Goal: Task Accomplishment & Management: Complete application form

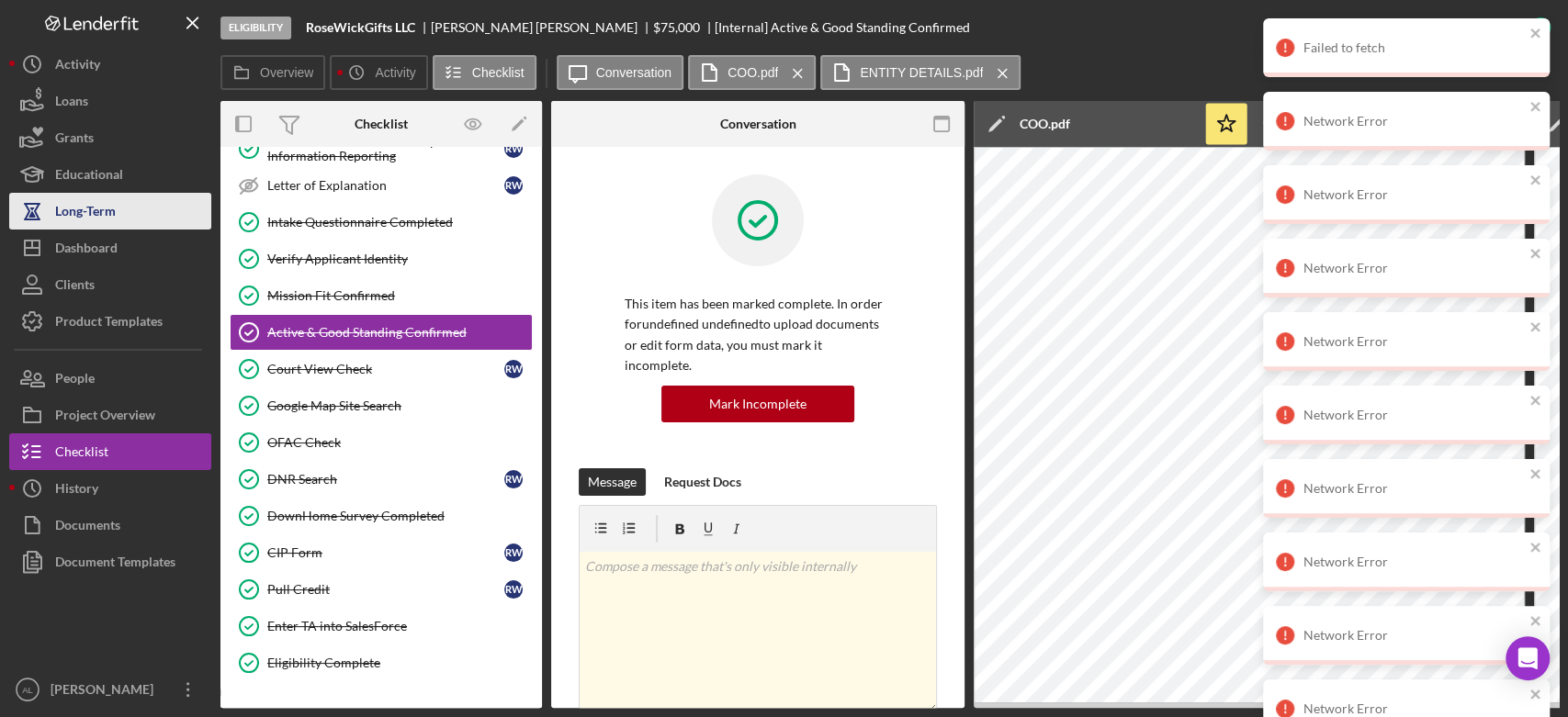
scroll to position [646, 0]
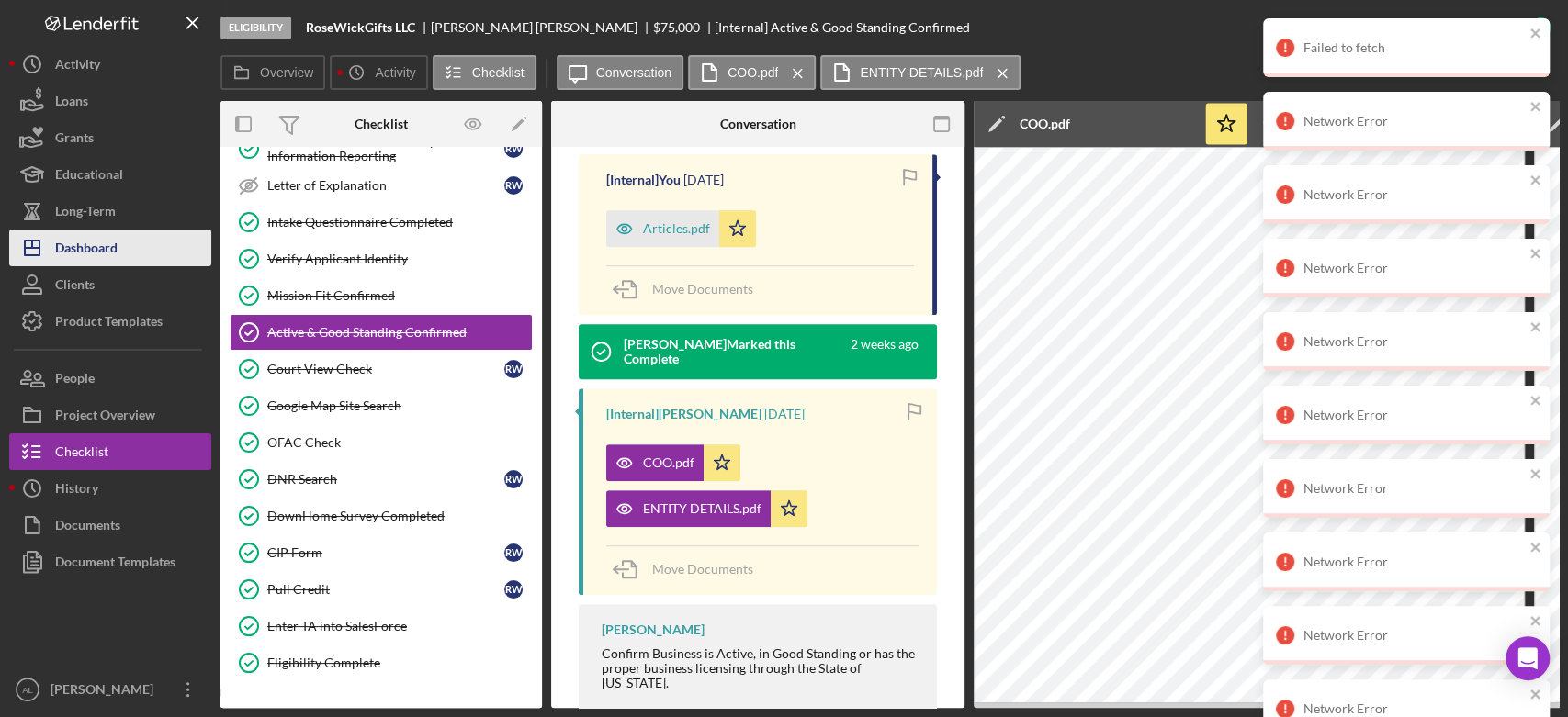
click at [120, 241] on button "Icon/Dashboard Dashboard" at bounding box center [110, 248] width 202 height 36
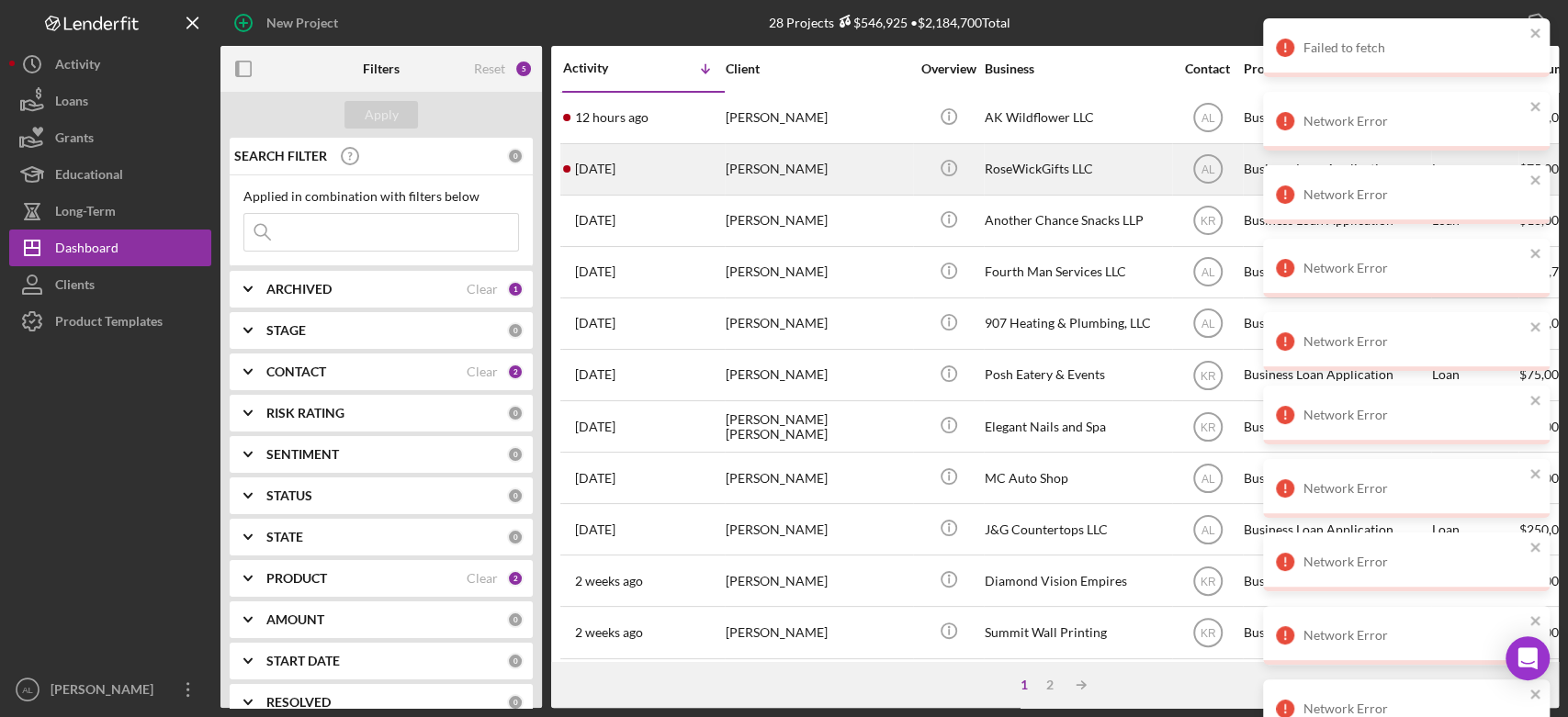
click at [673, 173] on div "[DATE] [PERSON_NAME]" at bounding box center [642, 169] width 160 height 49
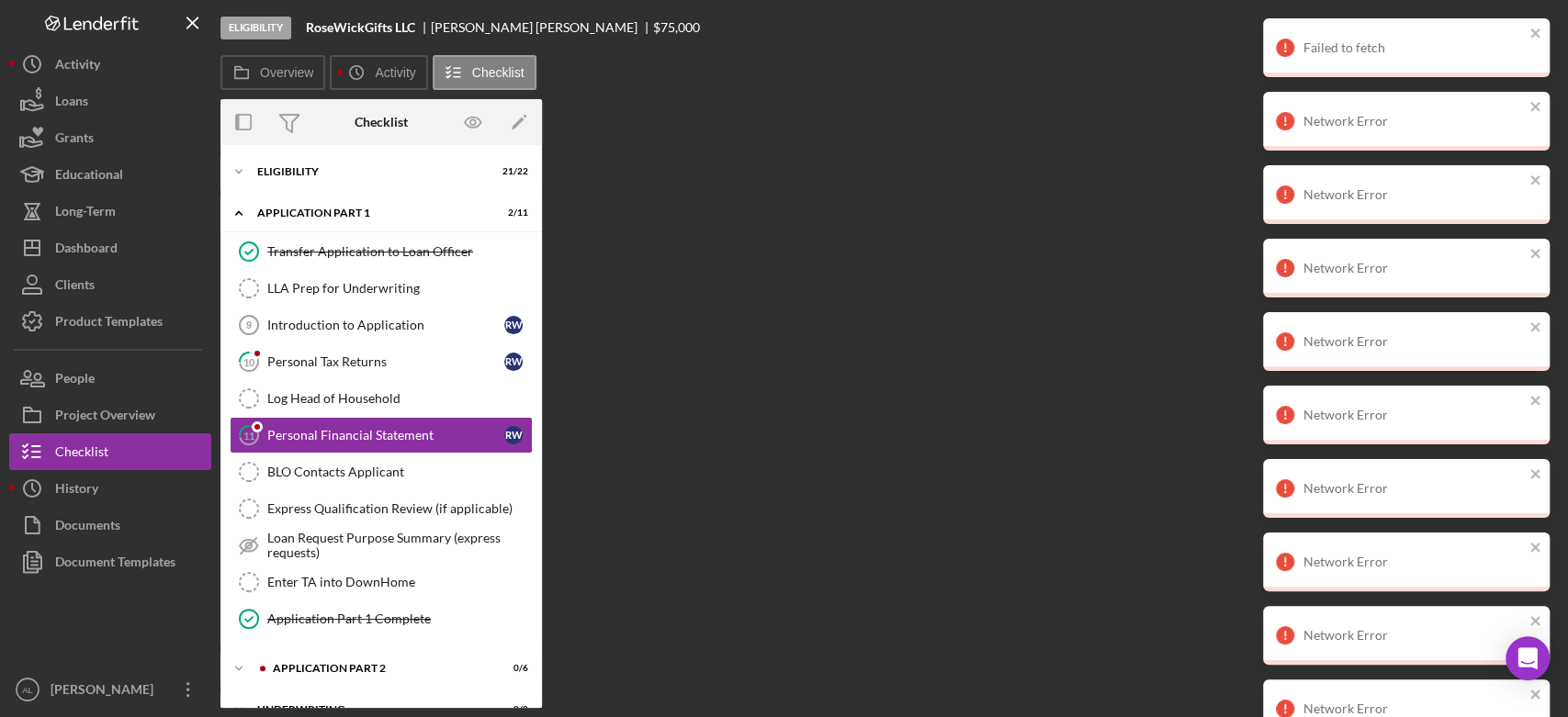
scroll to position [8, 0]
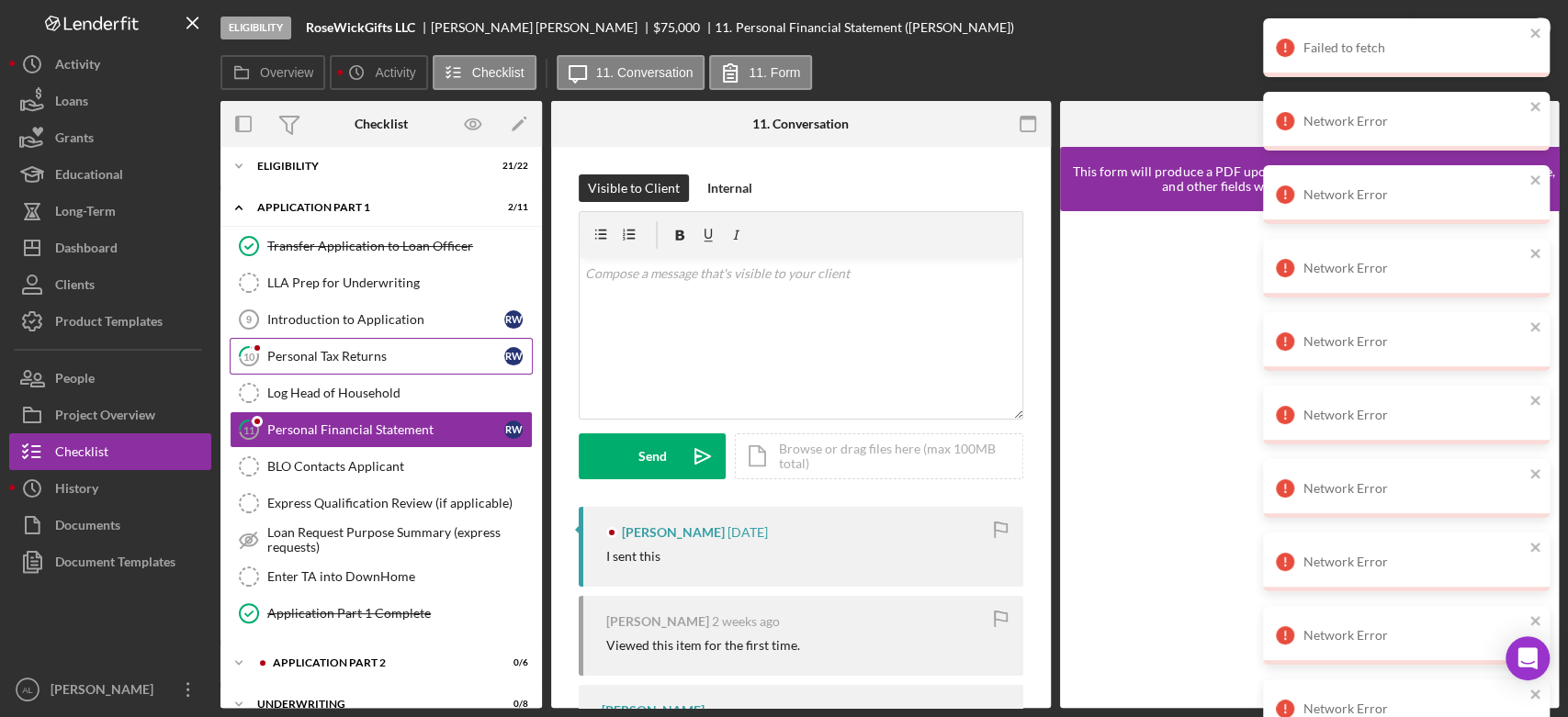
click at [383, 358] on div "Personal Tax Returns" at bounding box center [385, 356] width 237 height 14
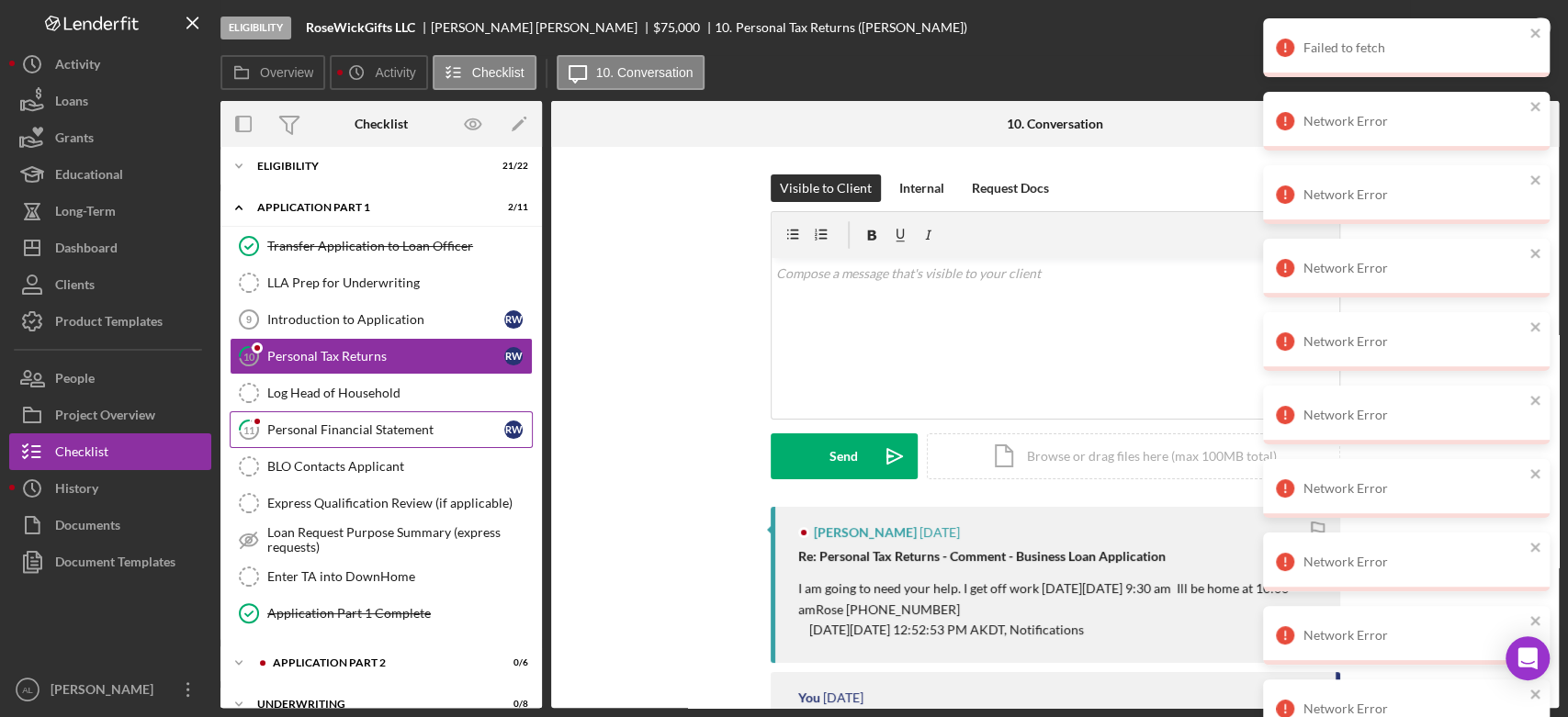
click at [375, 443] on link "11 Personal Financial Statement R W" at bounding box center [381, 430] width 303 height 36
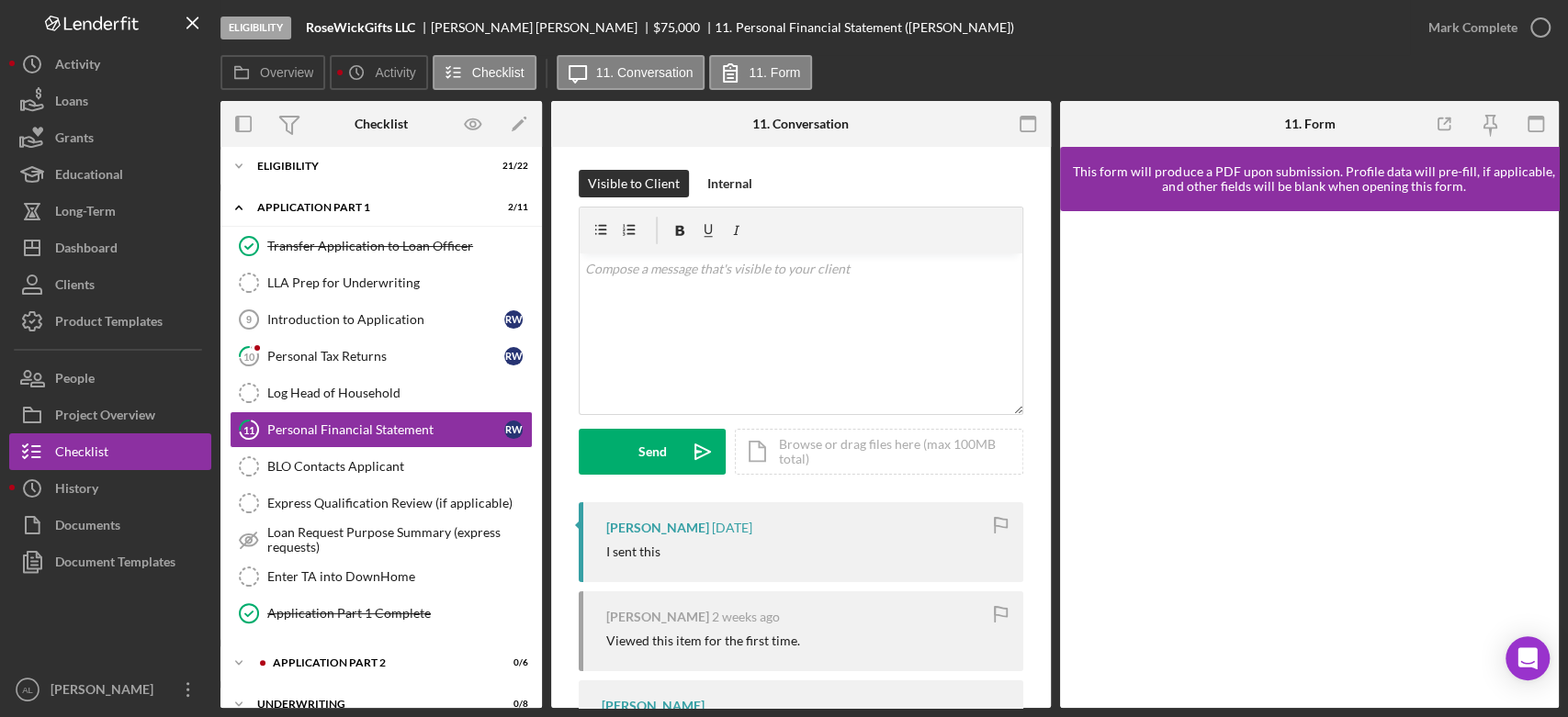
scroll to position [4, 0]
click at [378, 358] on div "Personal Tax Returns" at bounding box center [385, 356] width 237 height 14
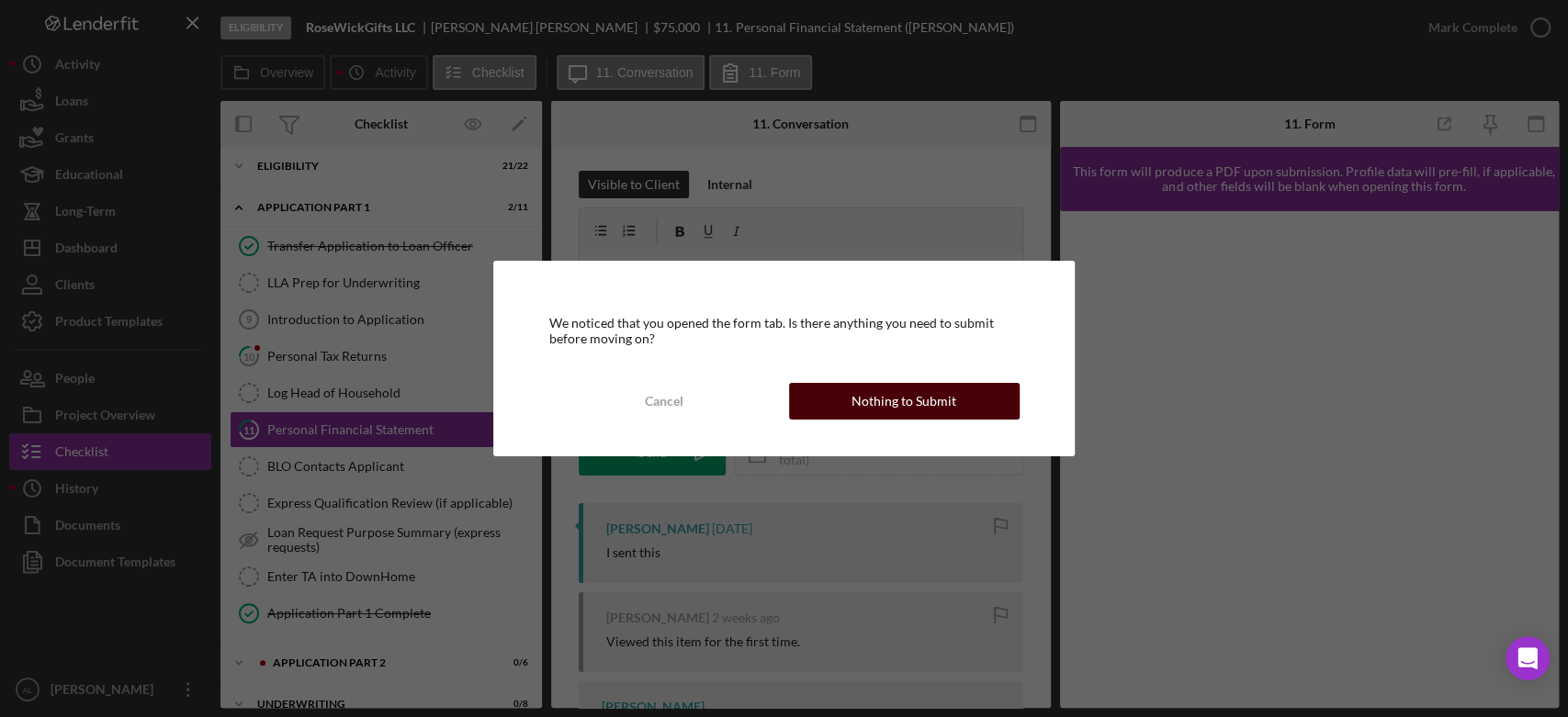
click at [910, 392] on div "Nothing to Submit" at bounding box center [904, 401] width 105 height 36
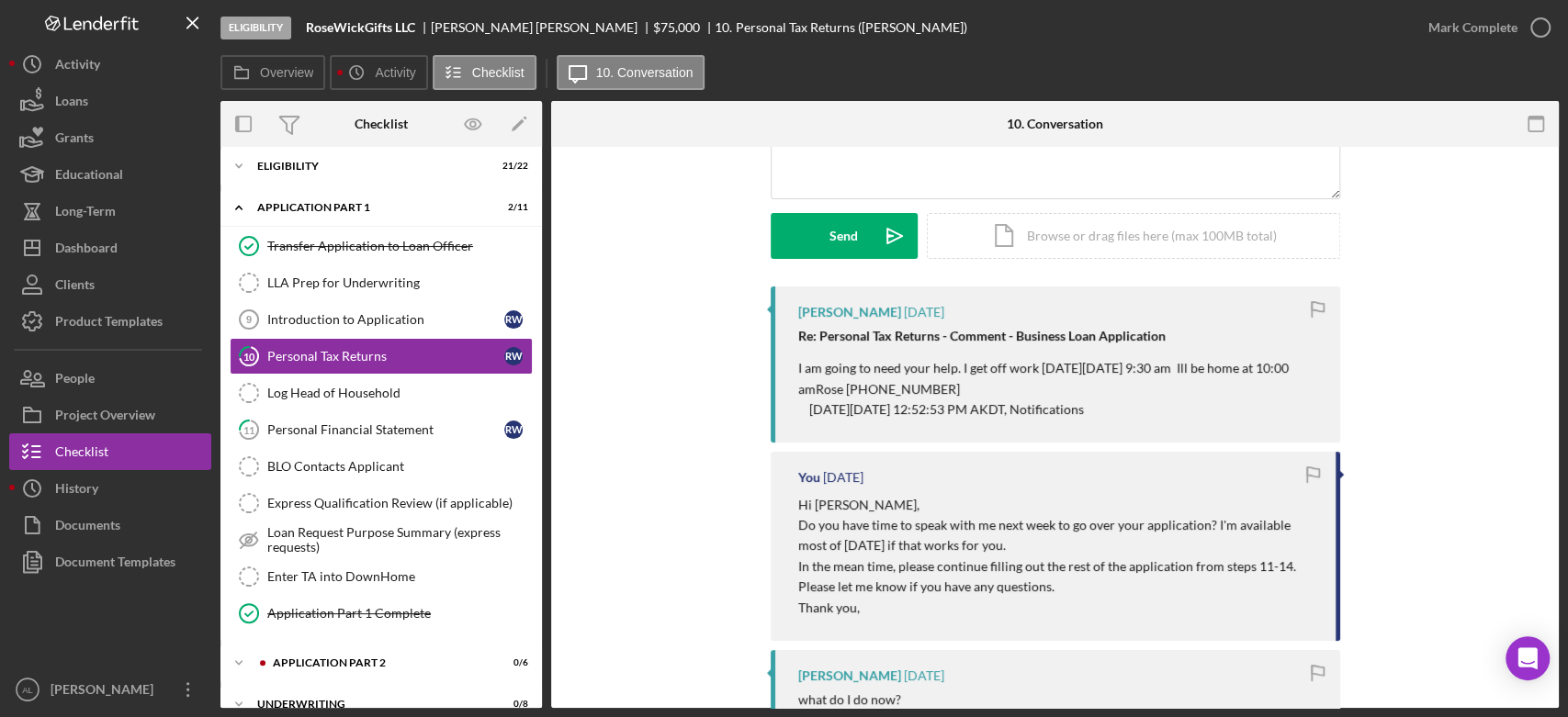
scroll to position [223, 0]
click at [340, 665] on div "Application Part 2" at bounding box center [396, 662] width 246 height 11
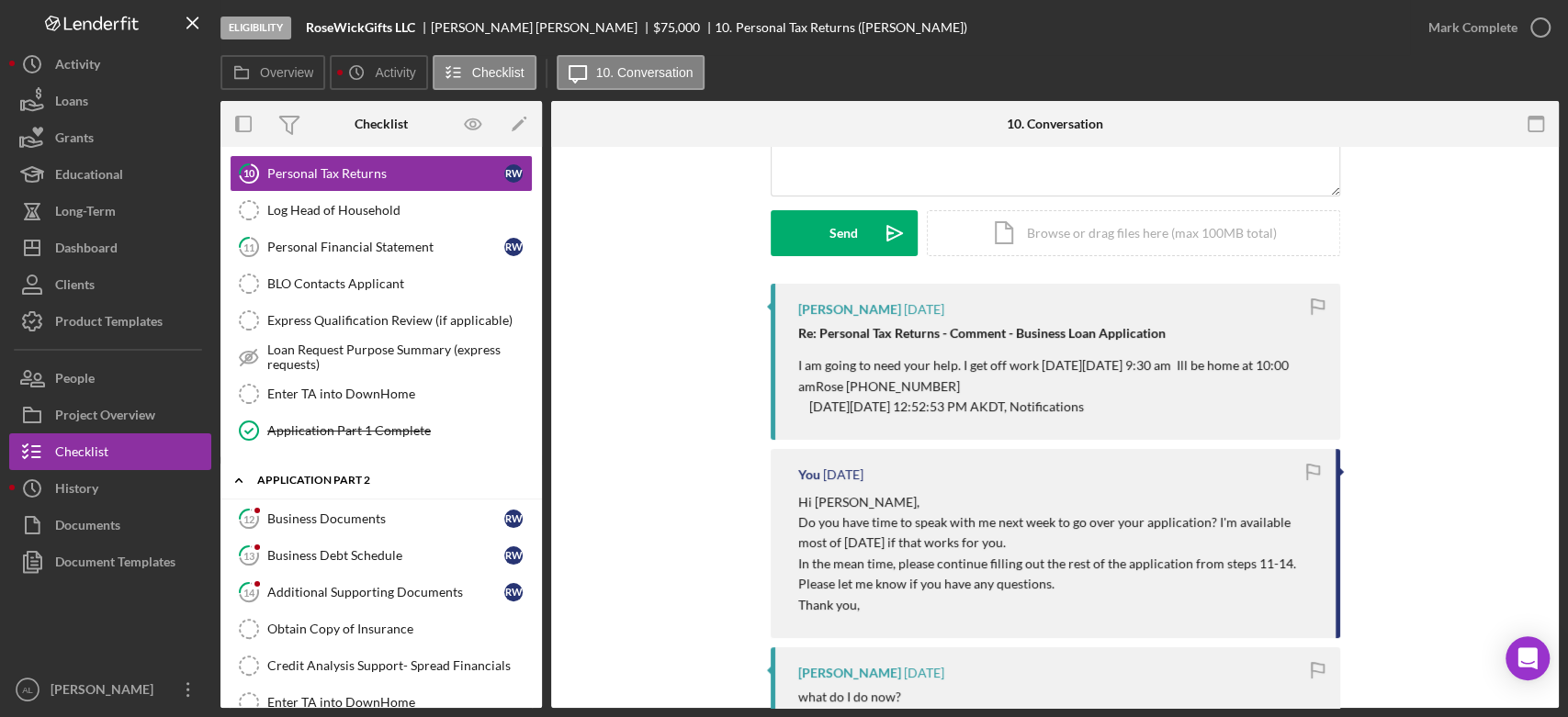
scroll to position [194, 0]
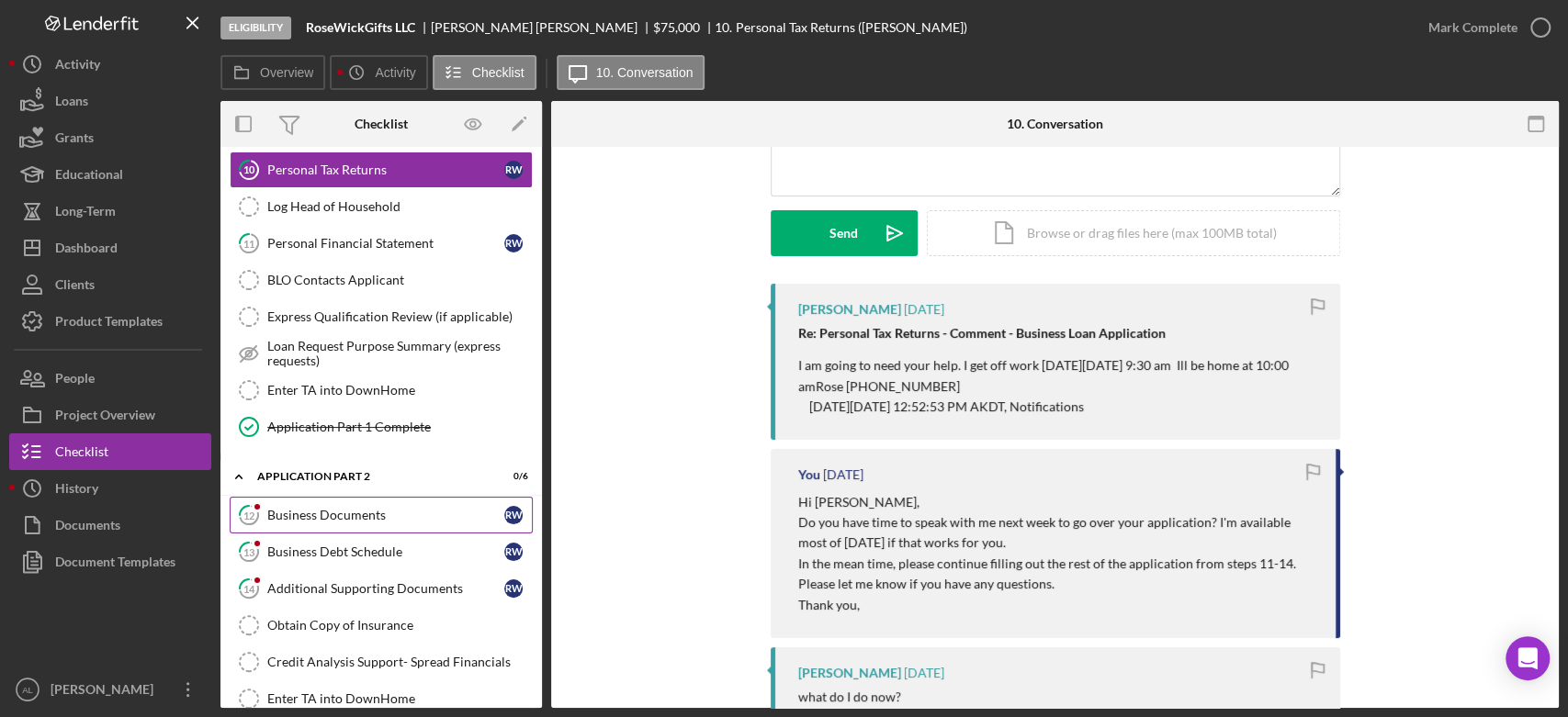
click at [338, 500] on link "12 Business Documents R W" at bounding box center [381, 515] width 303 height 36
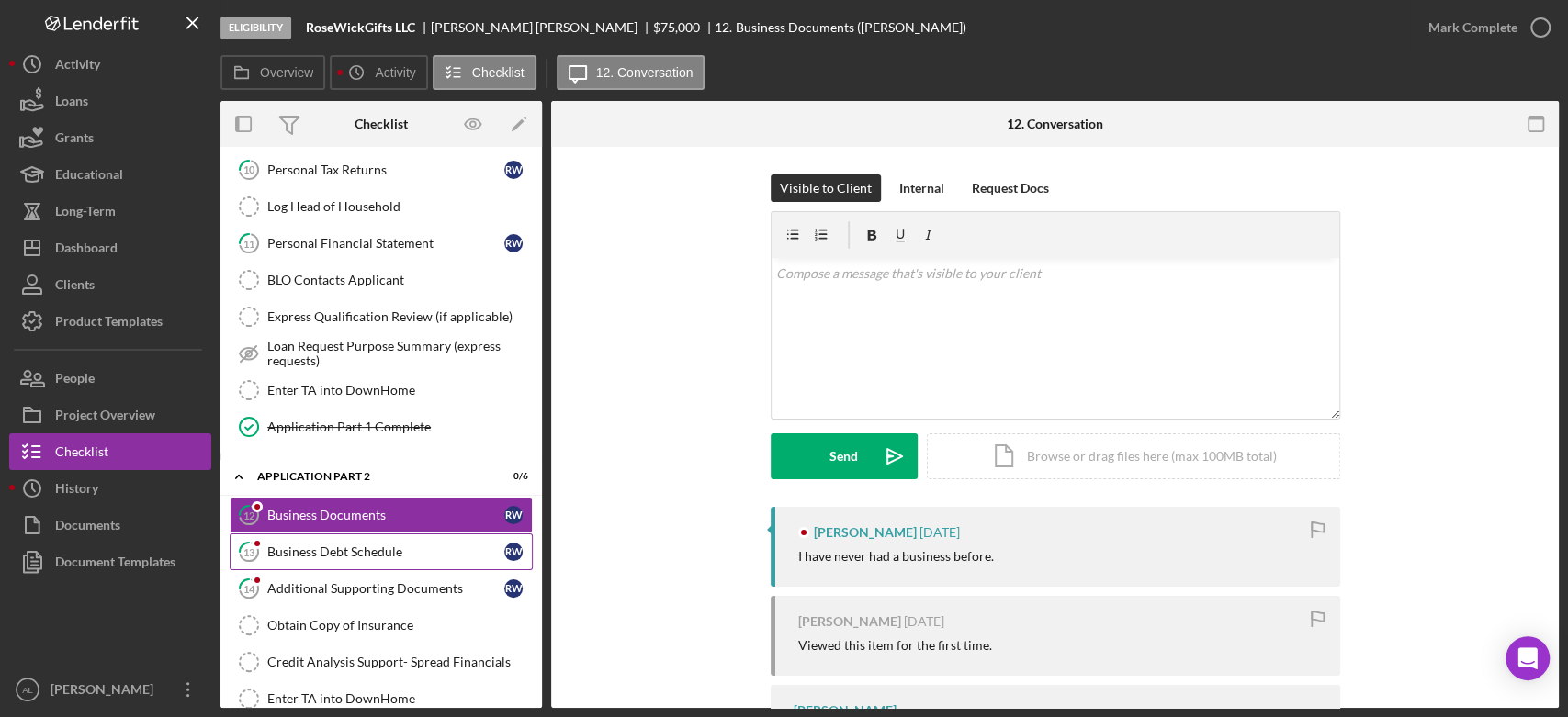
click at [322, 544] on div "Business Debt Schedule" at bounding box center [385, 551] width 237 height 14
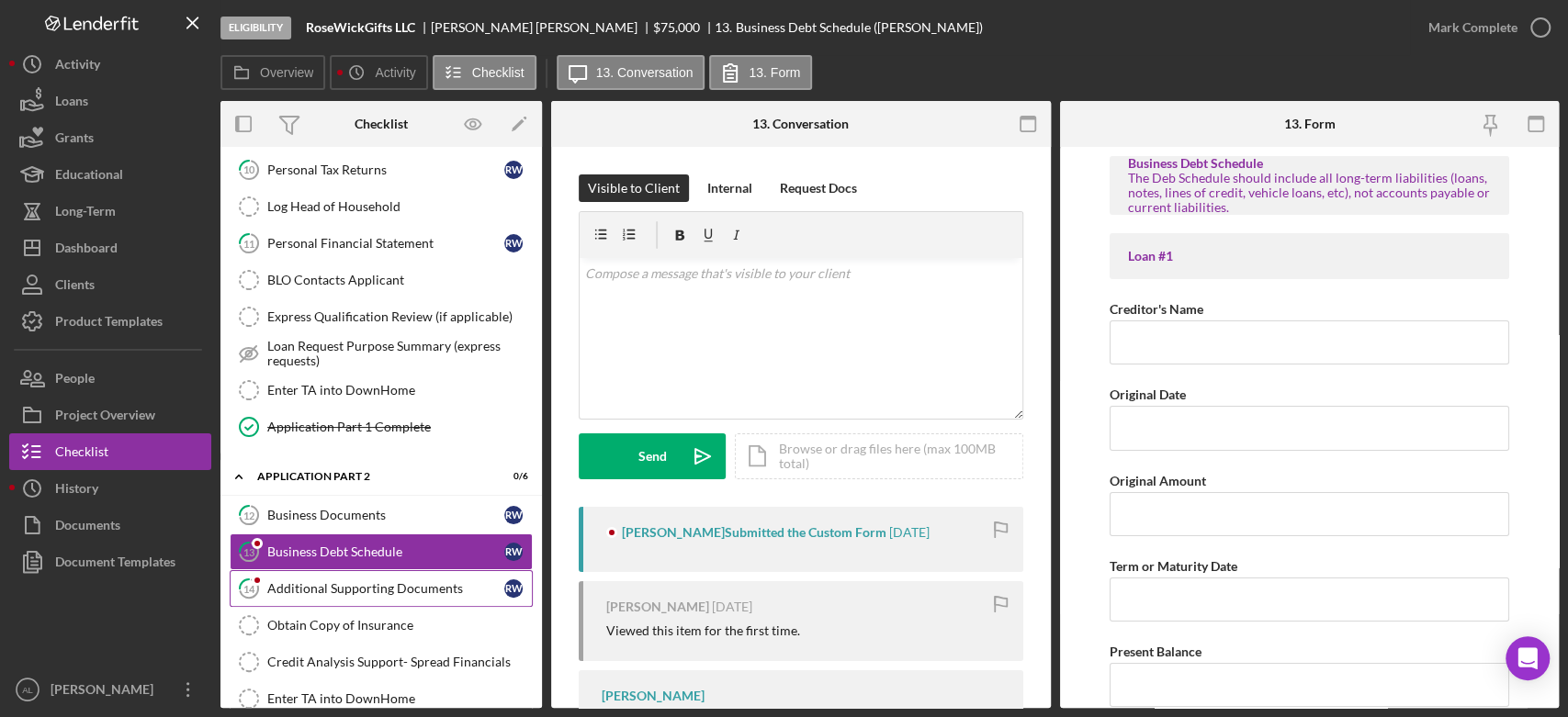
click at [342, 584] on div "Additional Supporting Documents" at bounding box center [385, 588] width 237 height 14
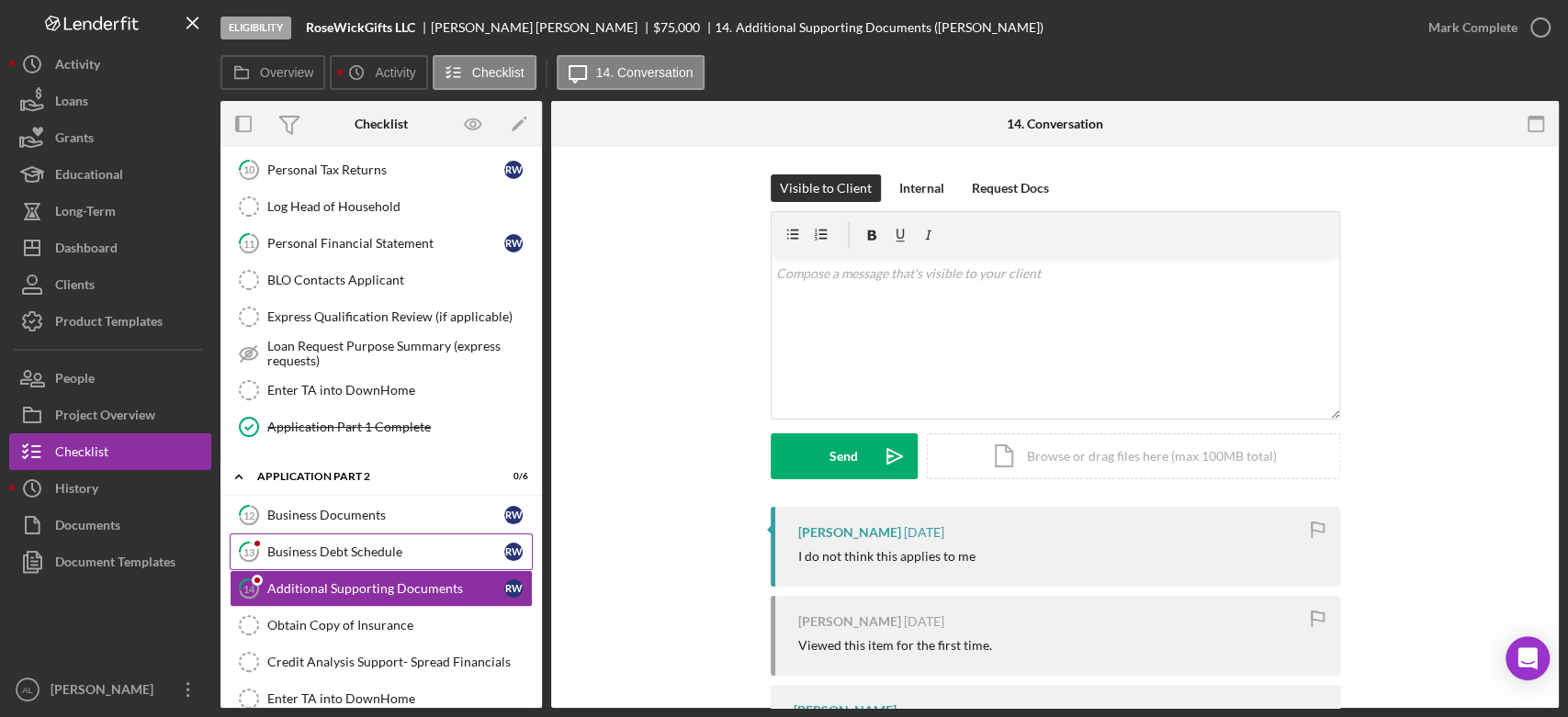
click at [390, 546] on div "Business Debt Schedule" at bounding box center [385, 551] width 237 height 14
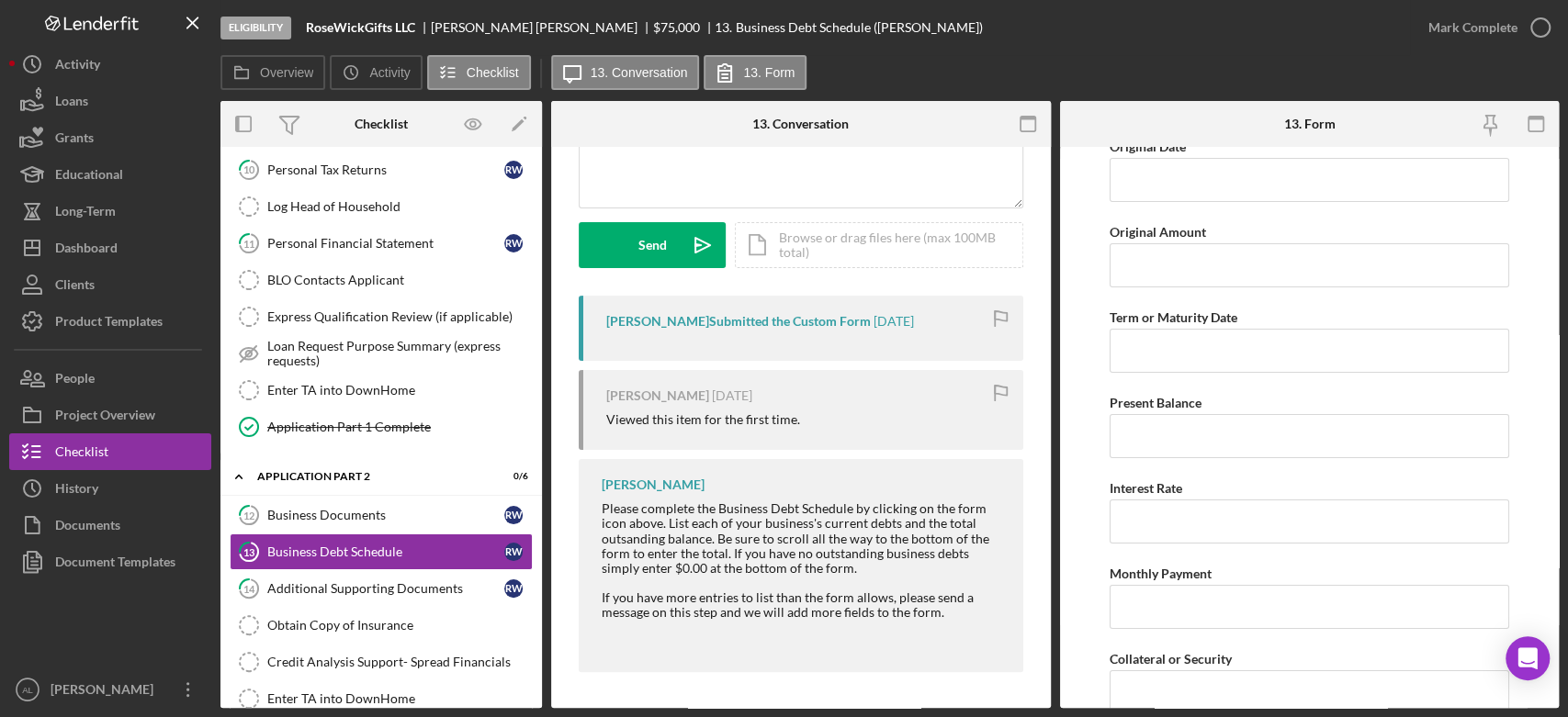
scroll to position [4995, 0]
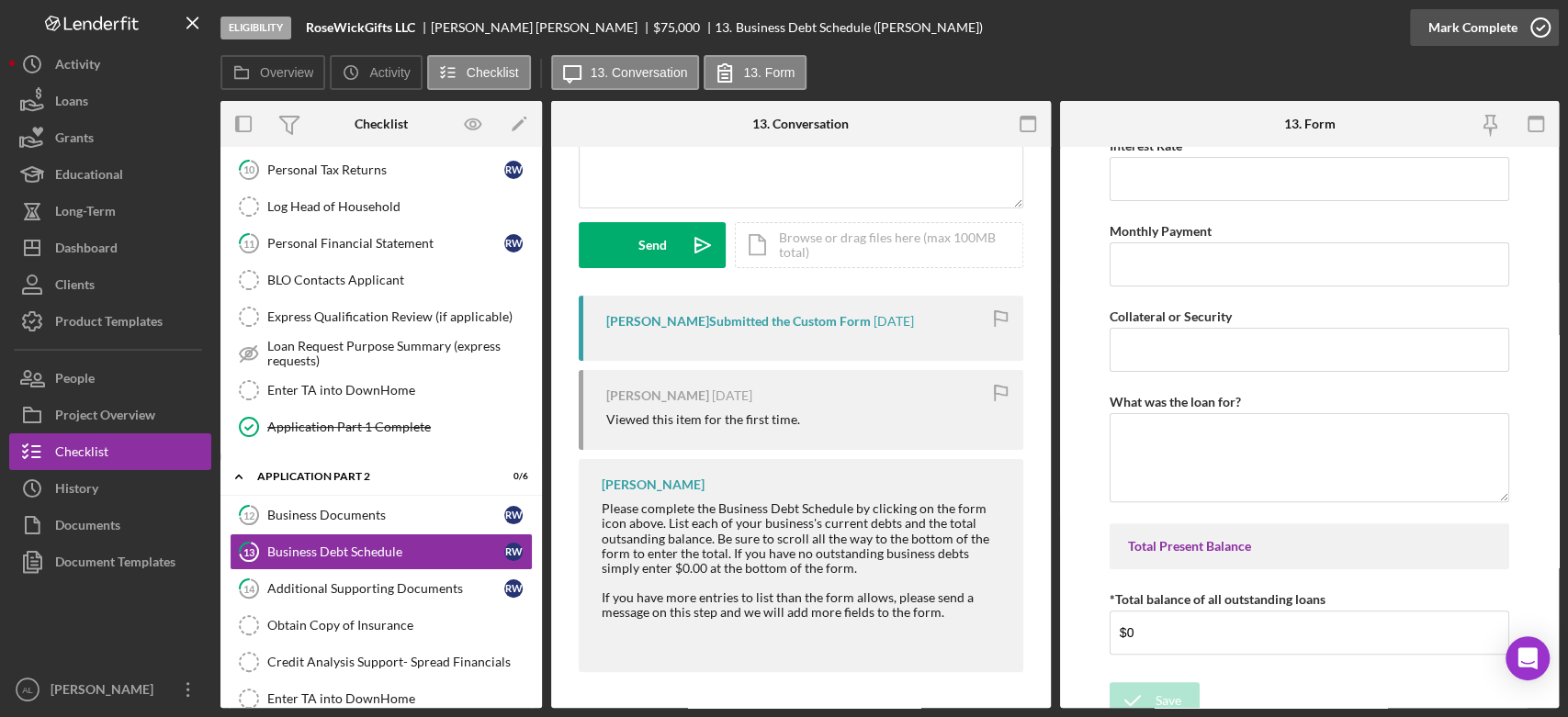
click at [1540, 39] on icon "button" at bounding box center [1540, 28] width 46 height 46
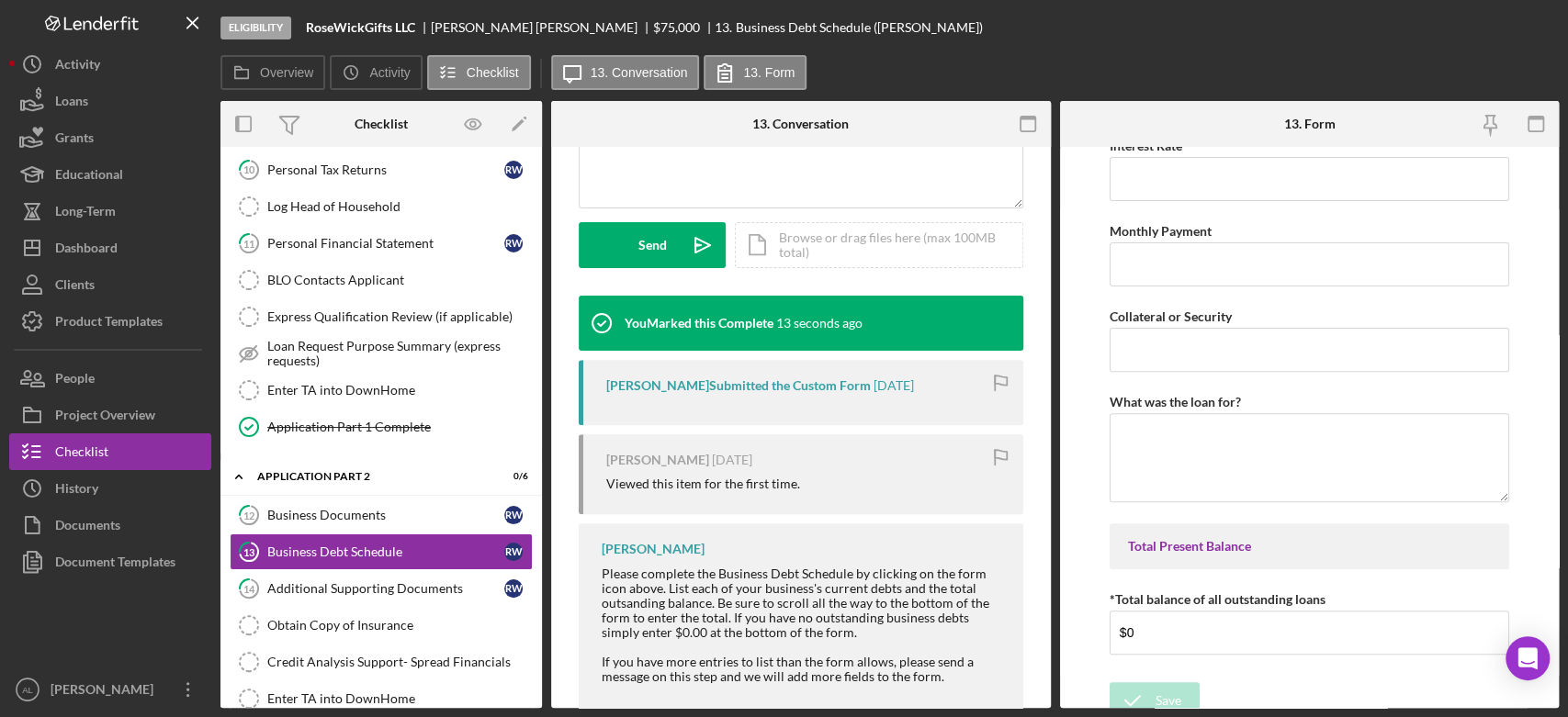
scroll to position [484, 0]
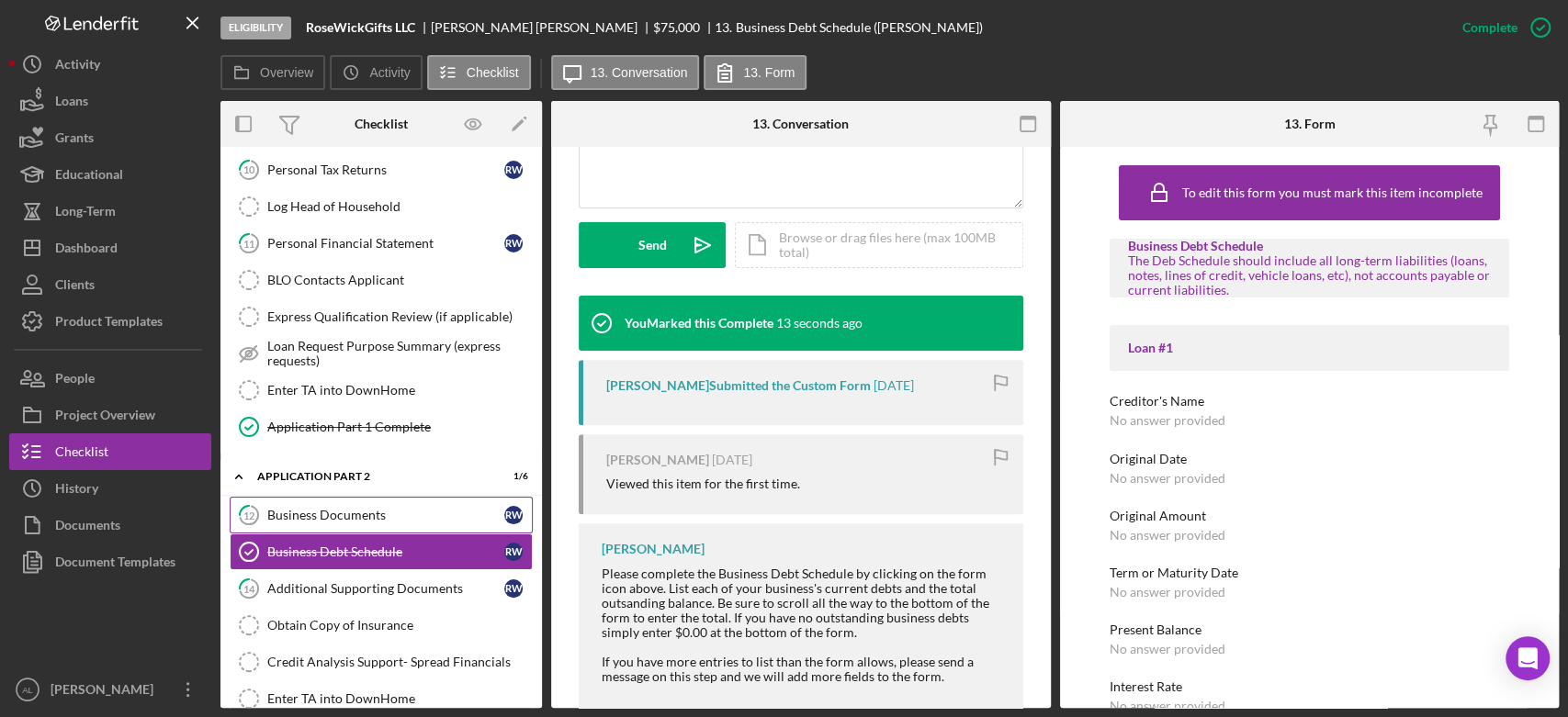
click at [373, 513] on div "Business Documents" at bounding box center [385, 514] width 237 height 14
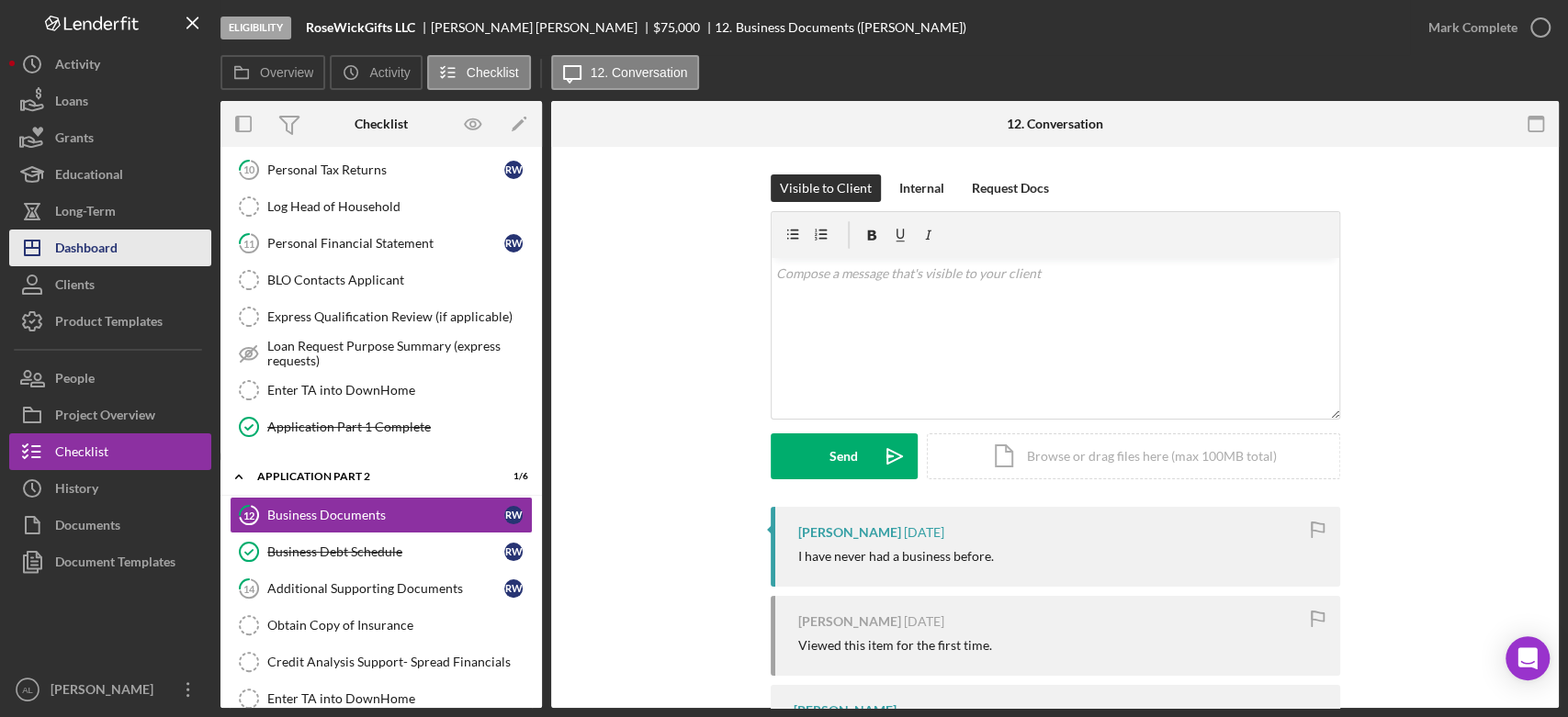
click at [108, 243] on div "Dashboard" at bounding box center [85, 250] width 62 height 41
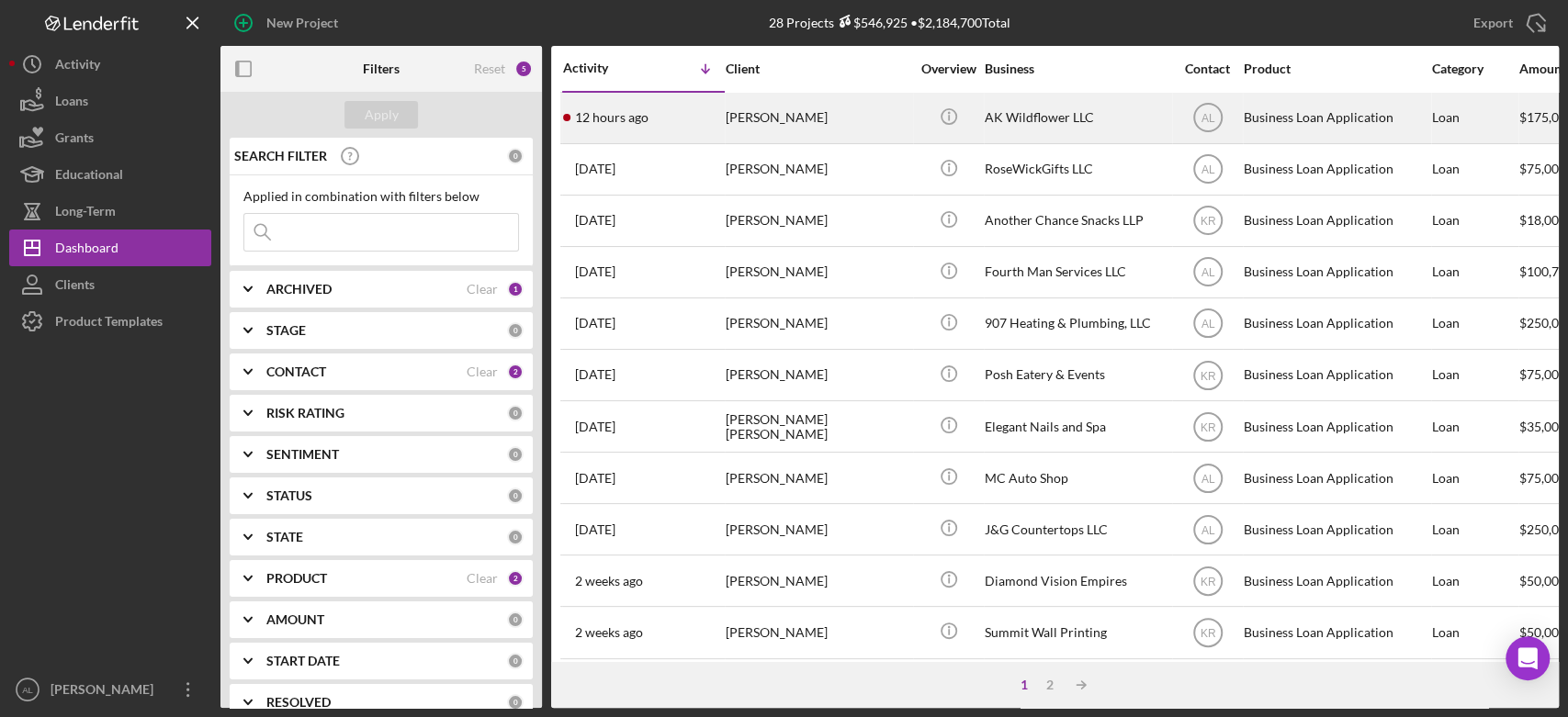
click at [678, 136] on div "12 hours ago [PERSON_NAME]" at bounding box center [642, 118] width 160 height 49
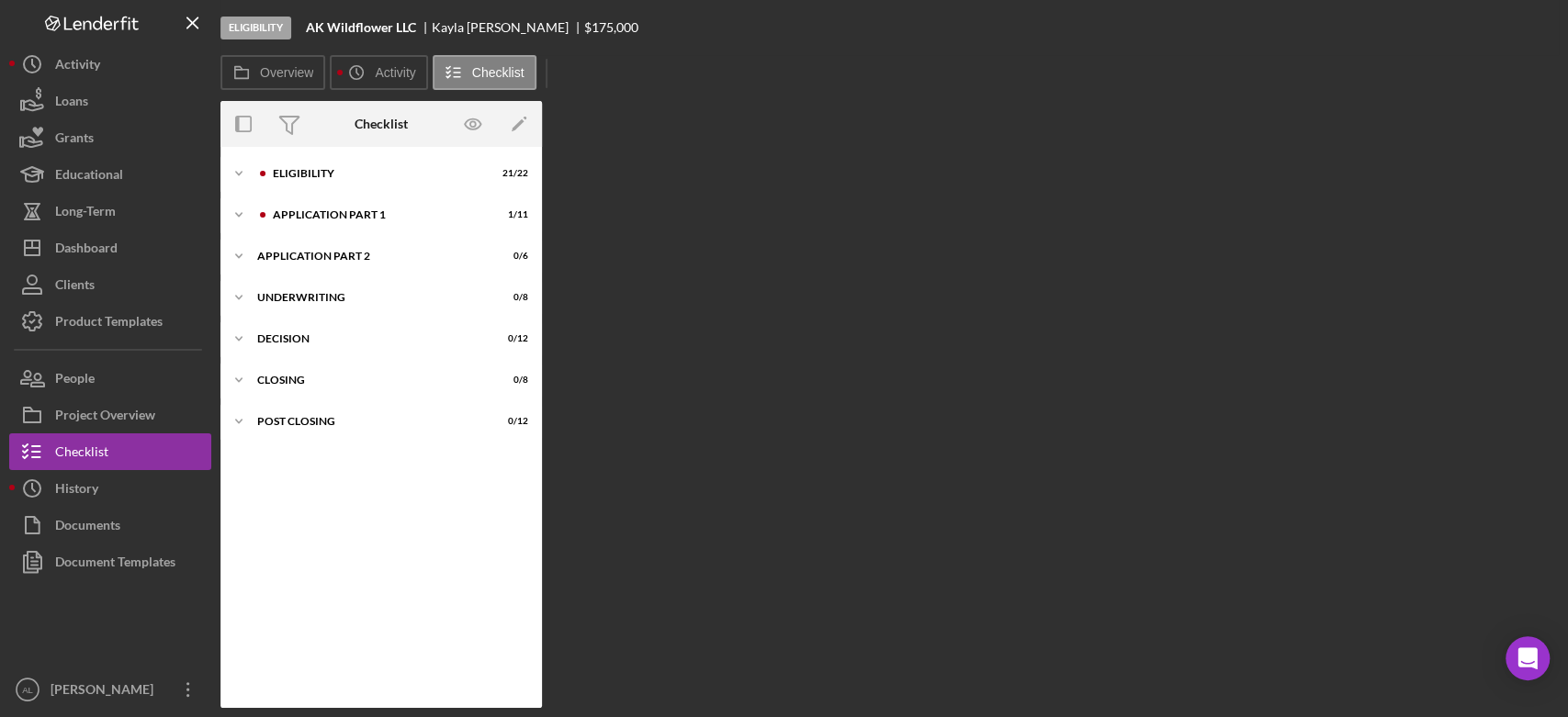
scroll to position [8, 0]
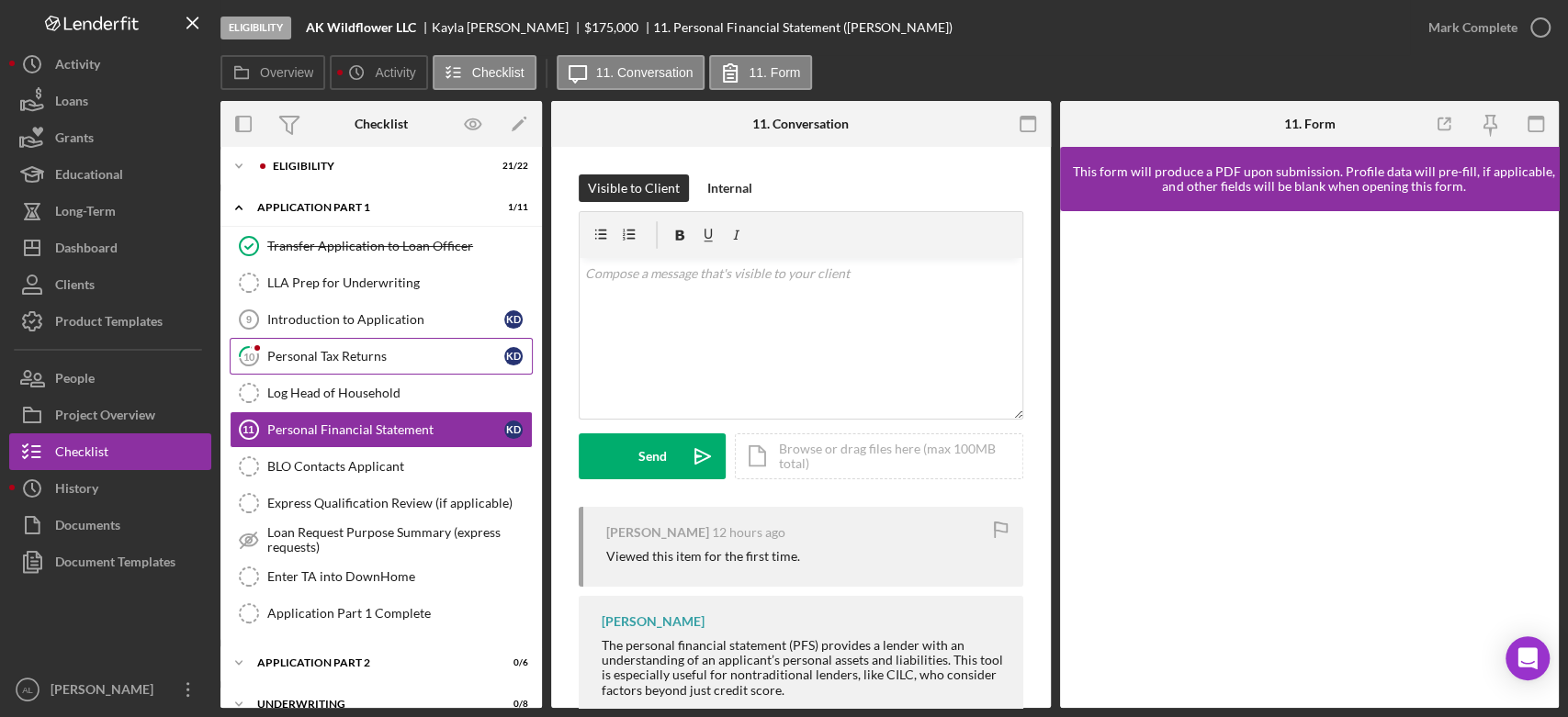
click at [342, 350] on div "Personal Tax Returns" at bounding box center [385, 356] width 237 height 14
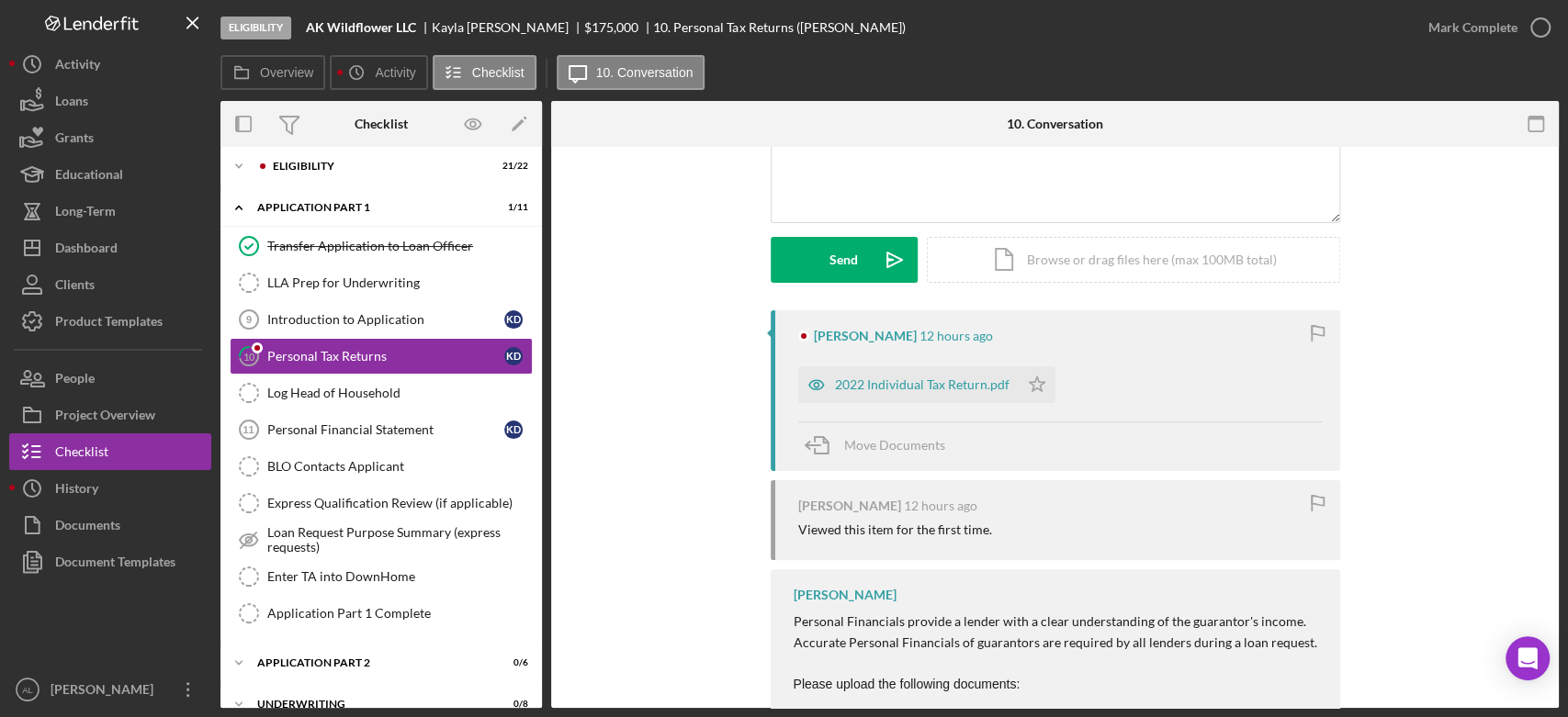
scroll to position [199, 0]
click at [965, 375] on div "2022 Individual Tax Return.pdf" at bounding box center [923, 382] width 175 height 14
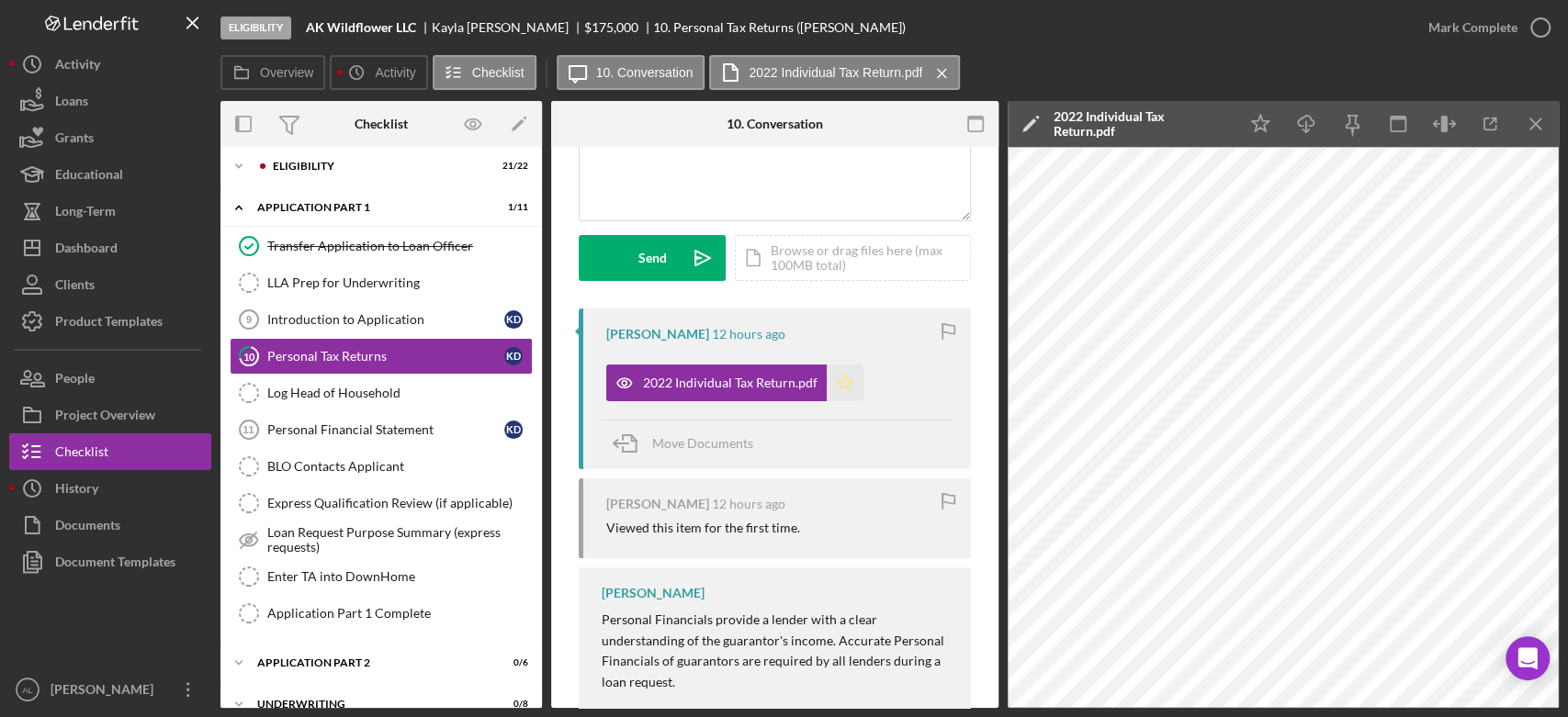
click at [844, 392] on icon "Icon/Star" at bounding box center [845, 383] width 36 height 36
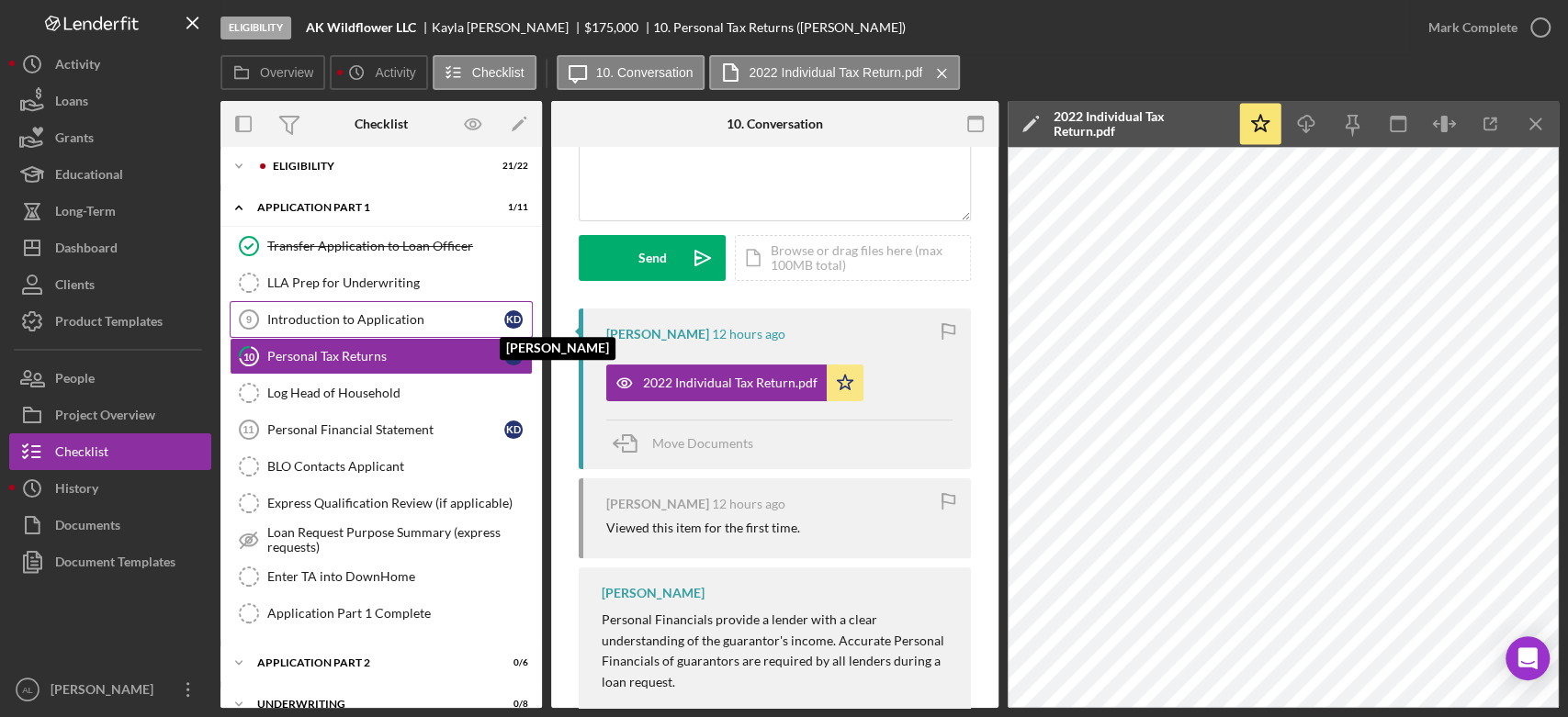
scroll to position [0, 0]
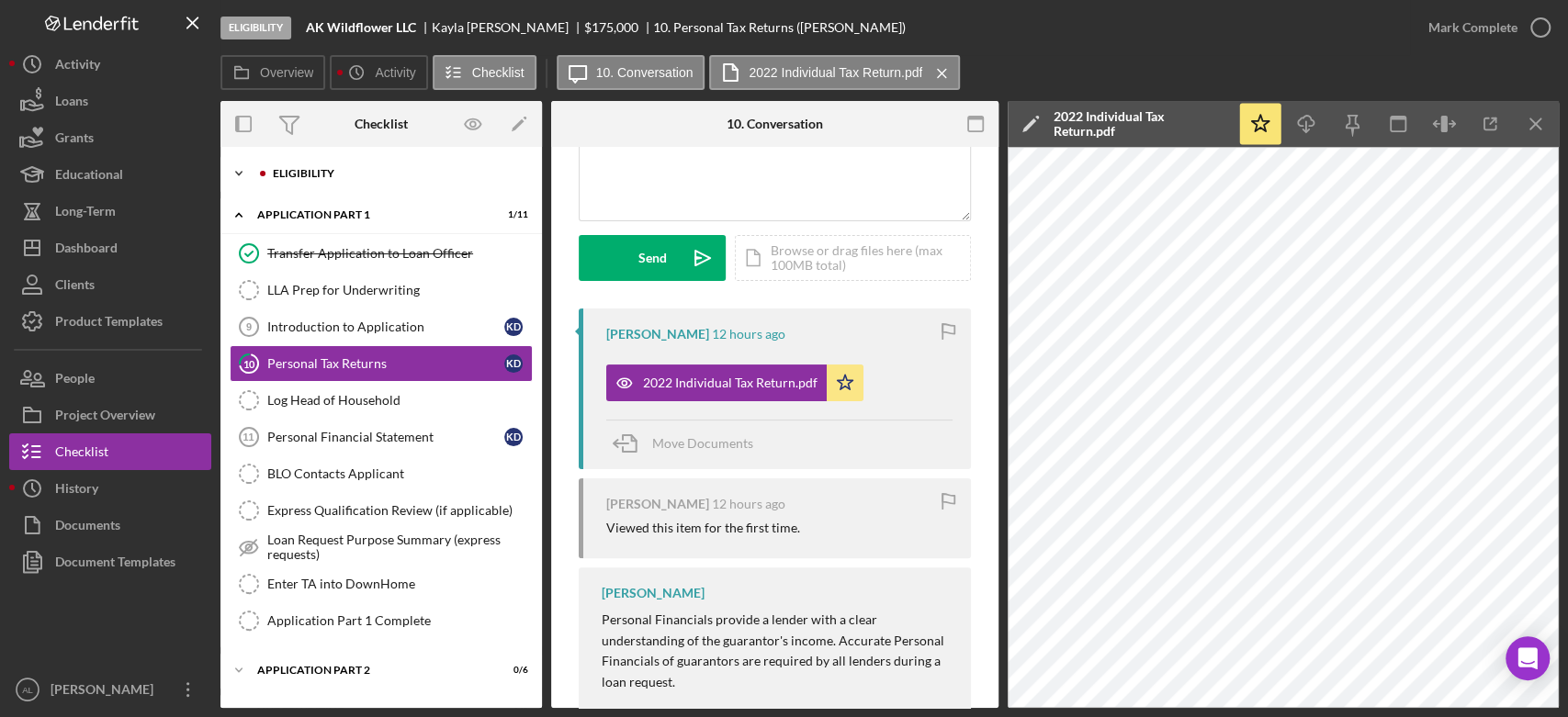
click at [407, 174] on div "Eligibility" at bounding box center [396, 173] width 246 height 11
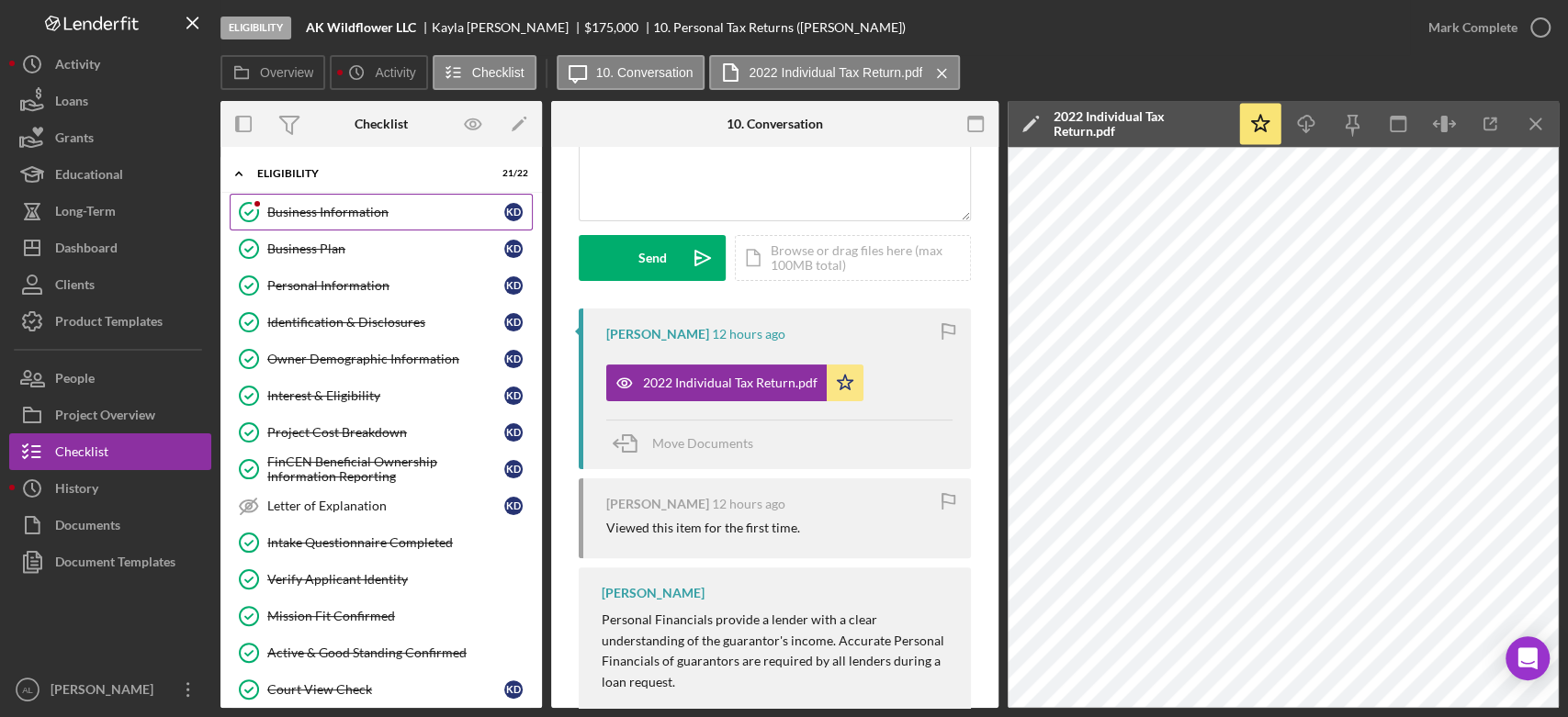
click at [371, 196] on link "Business Information Business Information K D" at bounding box center [381, 212] width 303 height 36
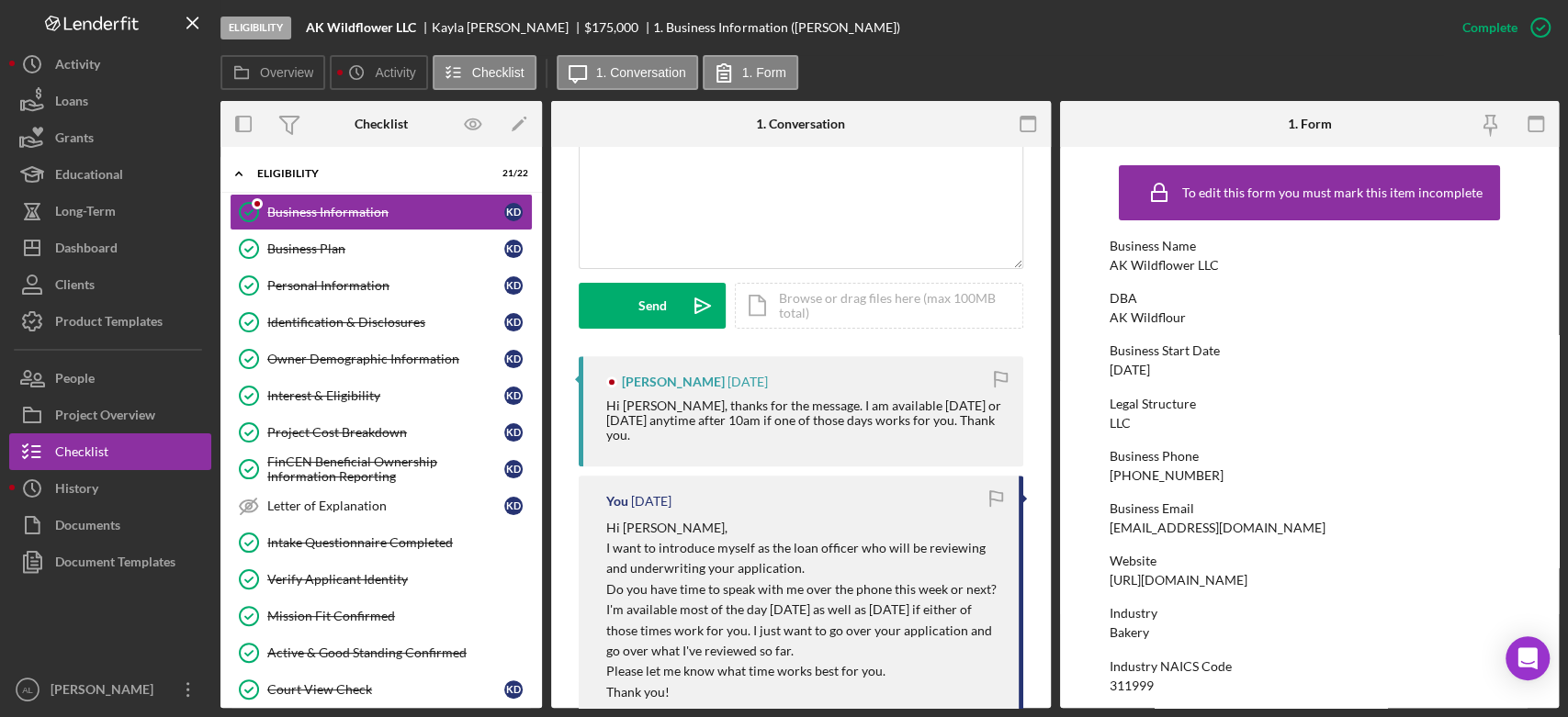
scroll to position [426, 0]
